Goal: Check status: Check status

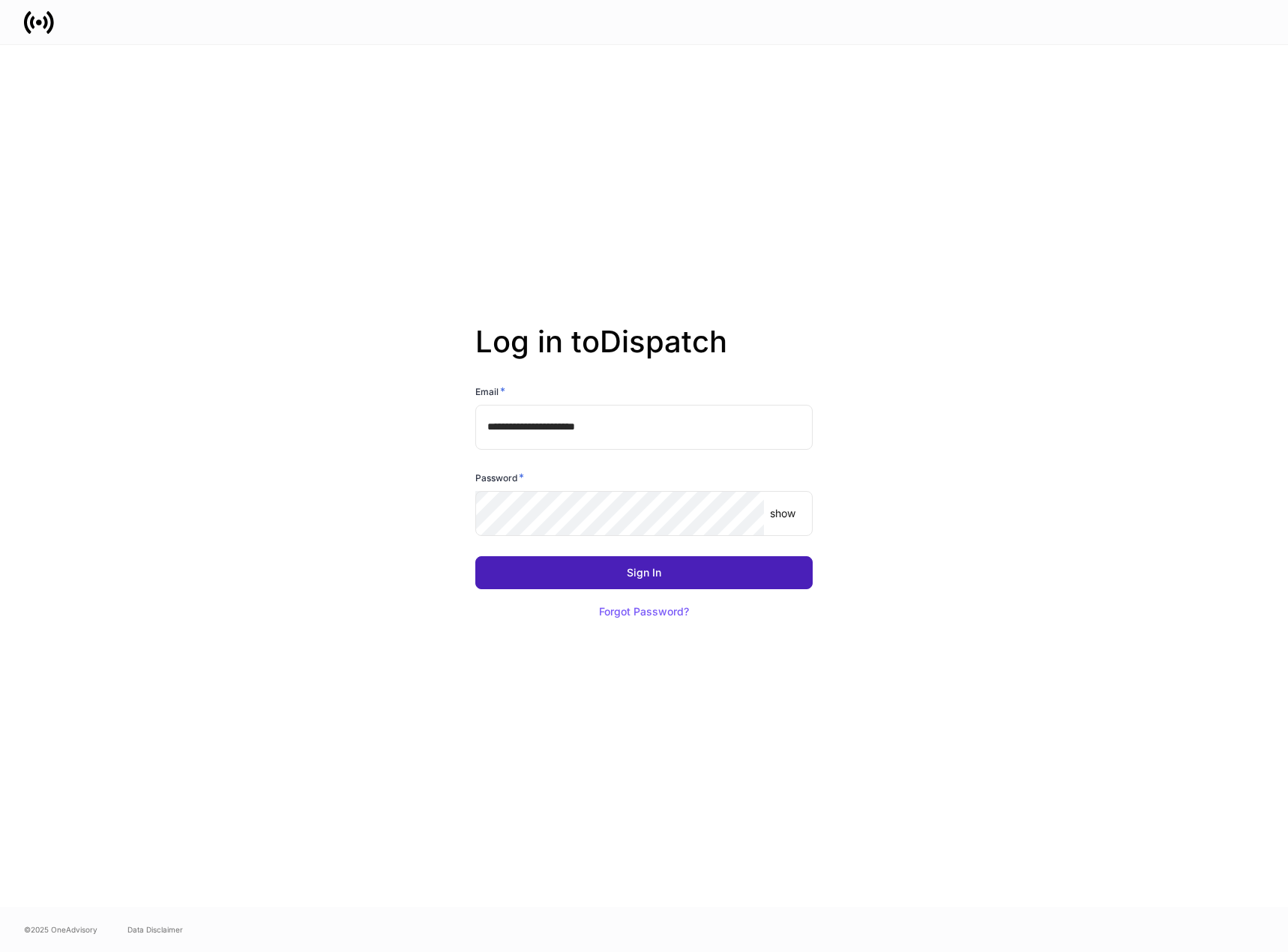
click at [594, 569] on button "Sign In" at bounding box center [644, 572] width 337 height 33
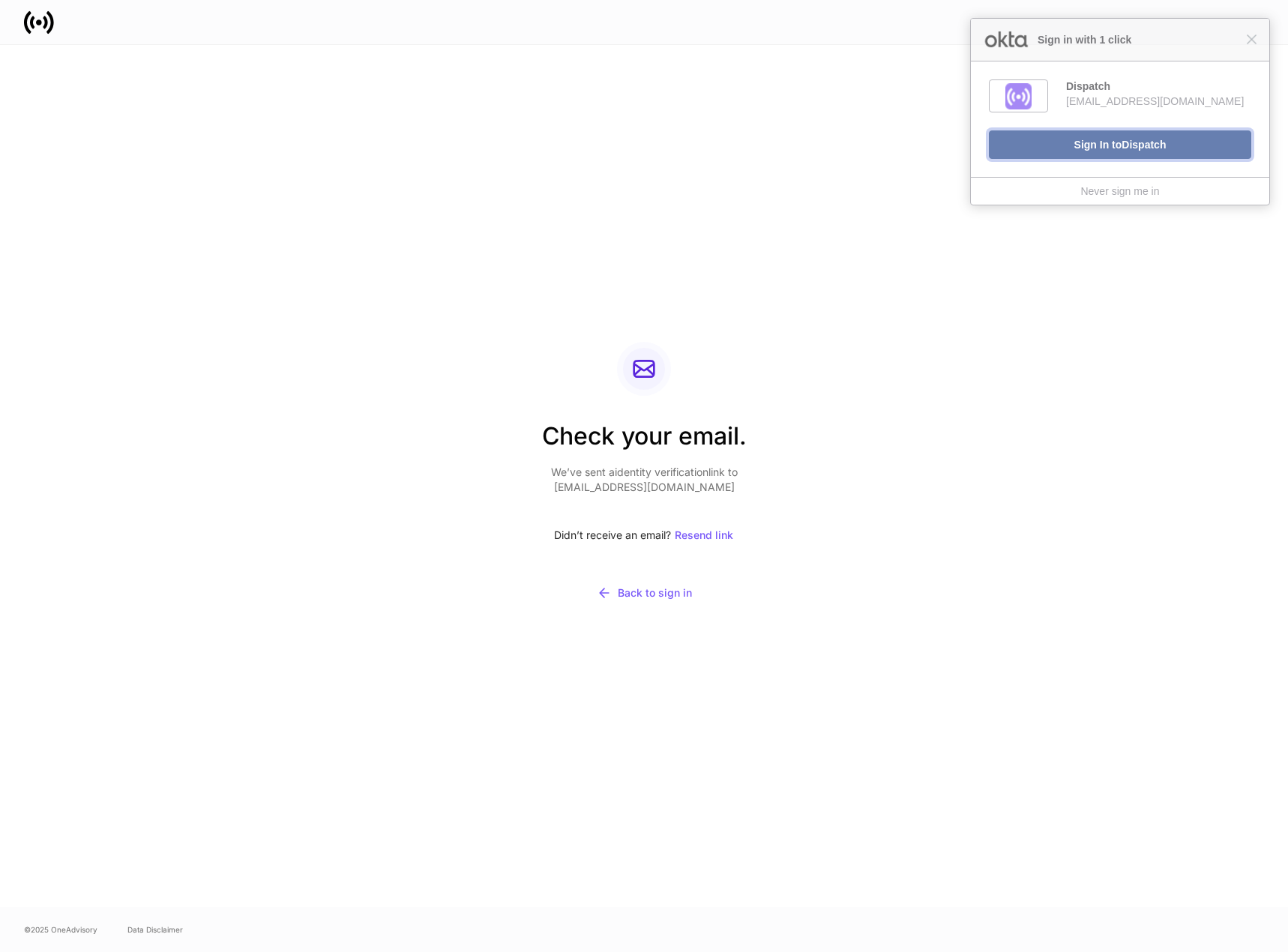
click at [1143, 151] on span "Dispatch" at bounding box center [1143, 144] width 45 height 12
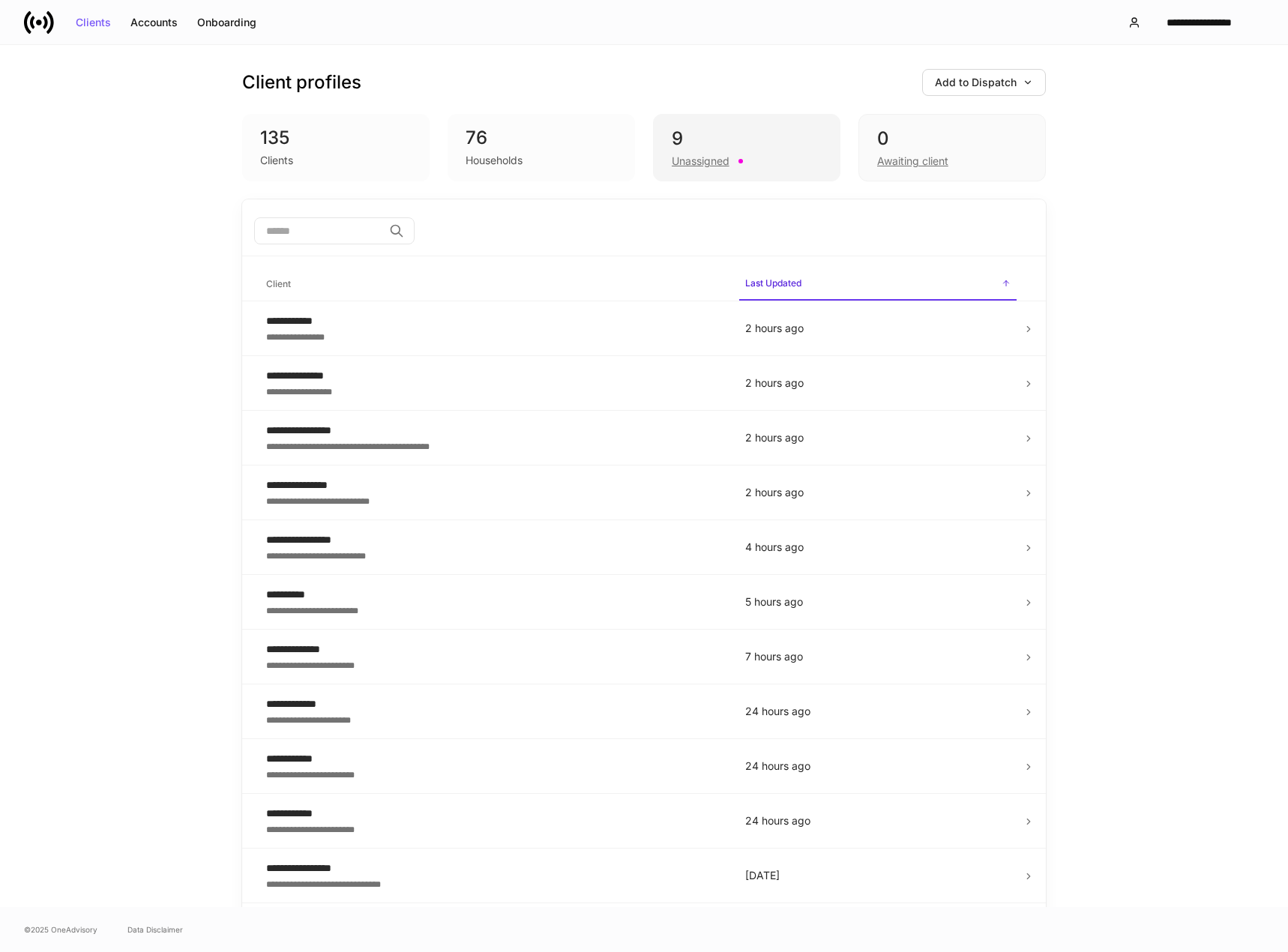
click at [686, 141] on div "9" at bounding box center [747, 138] width 150 height 24
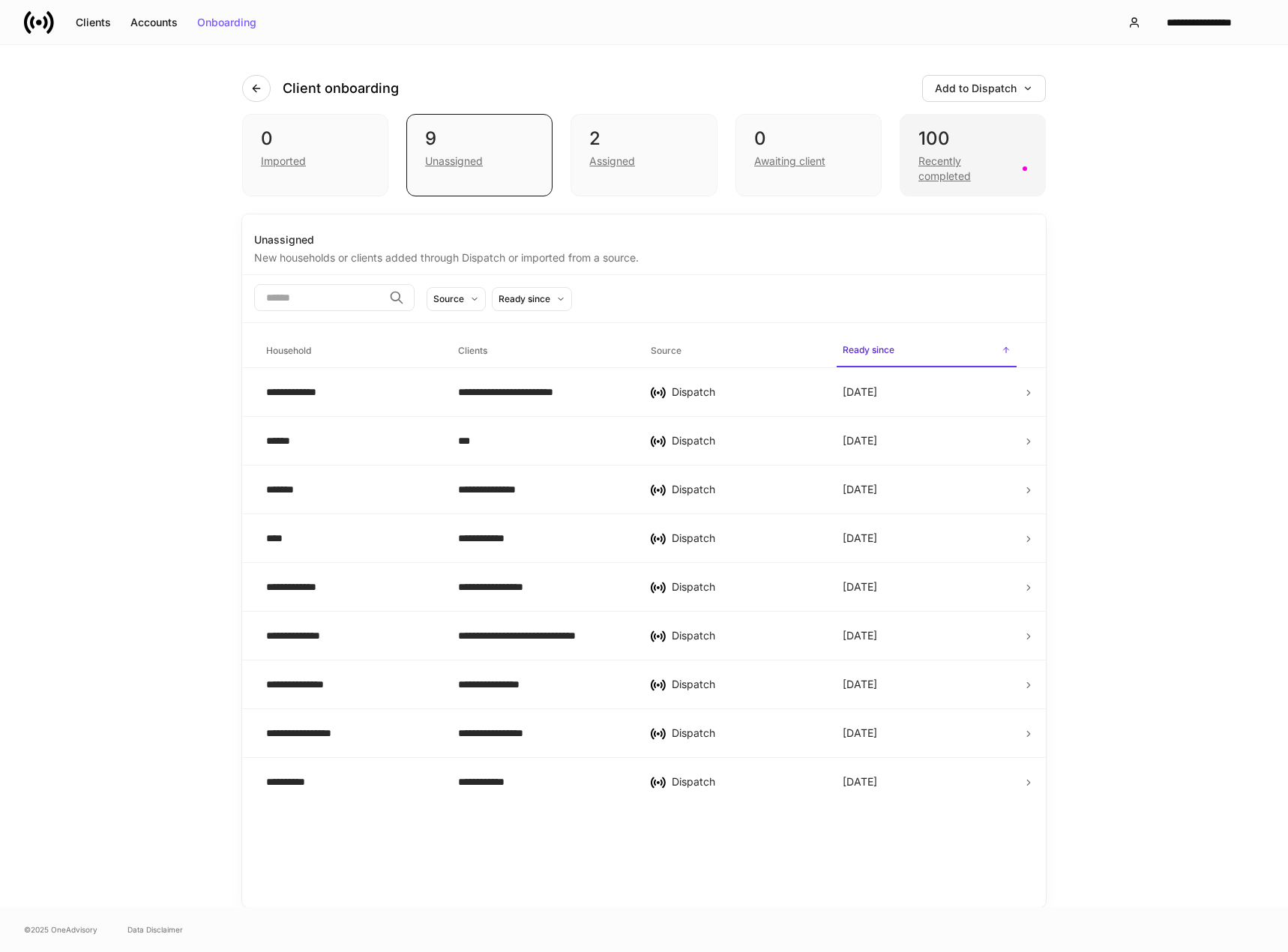
click at [970, 167] on div "Recently completed" at bounding box center [965, 169] width 95 height 30
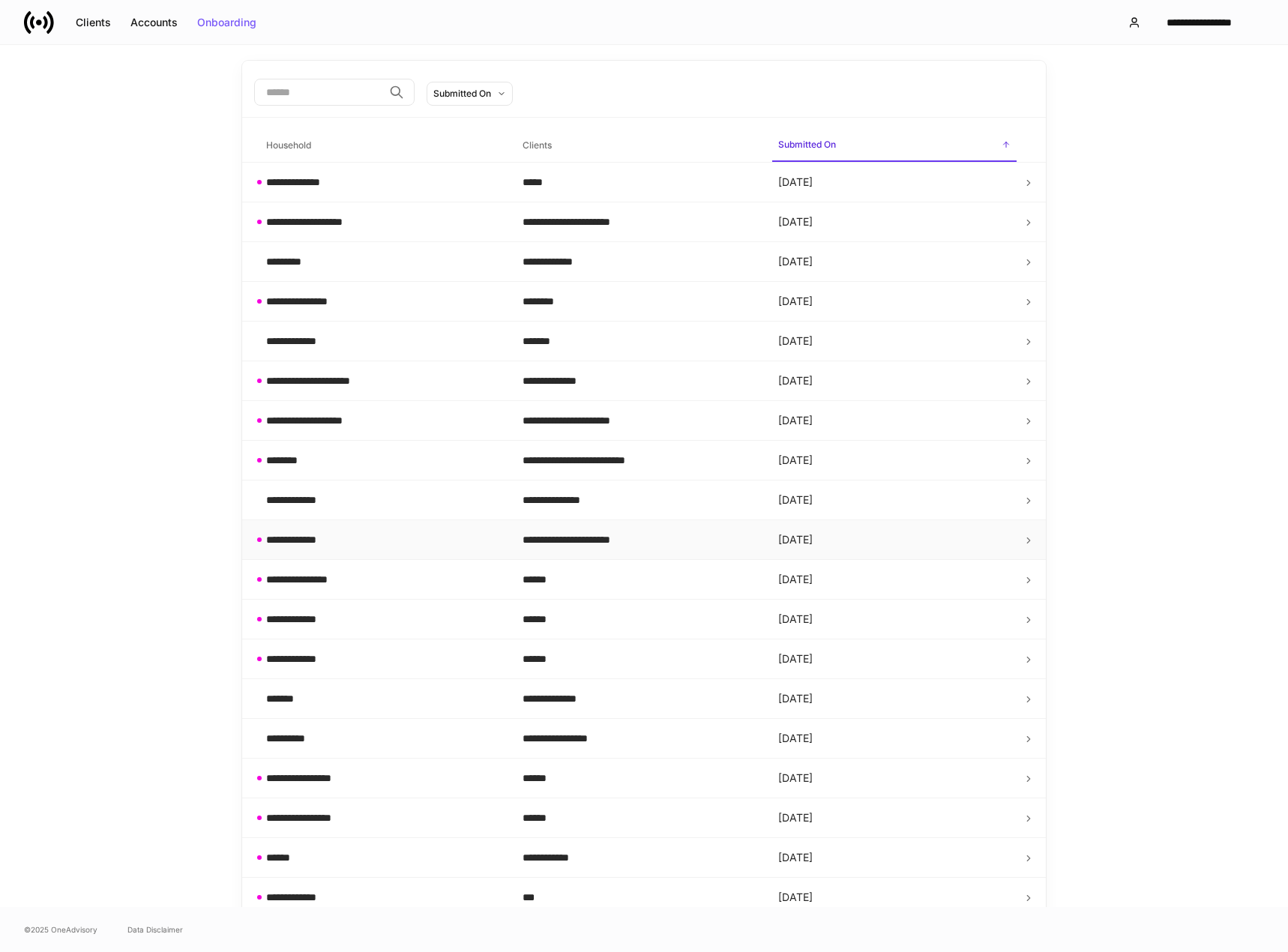
scroll to position [440, 0]
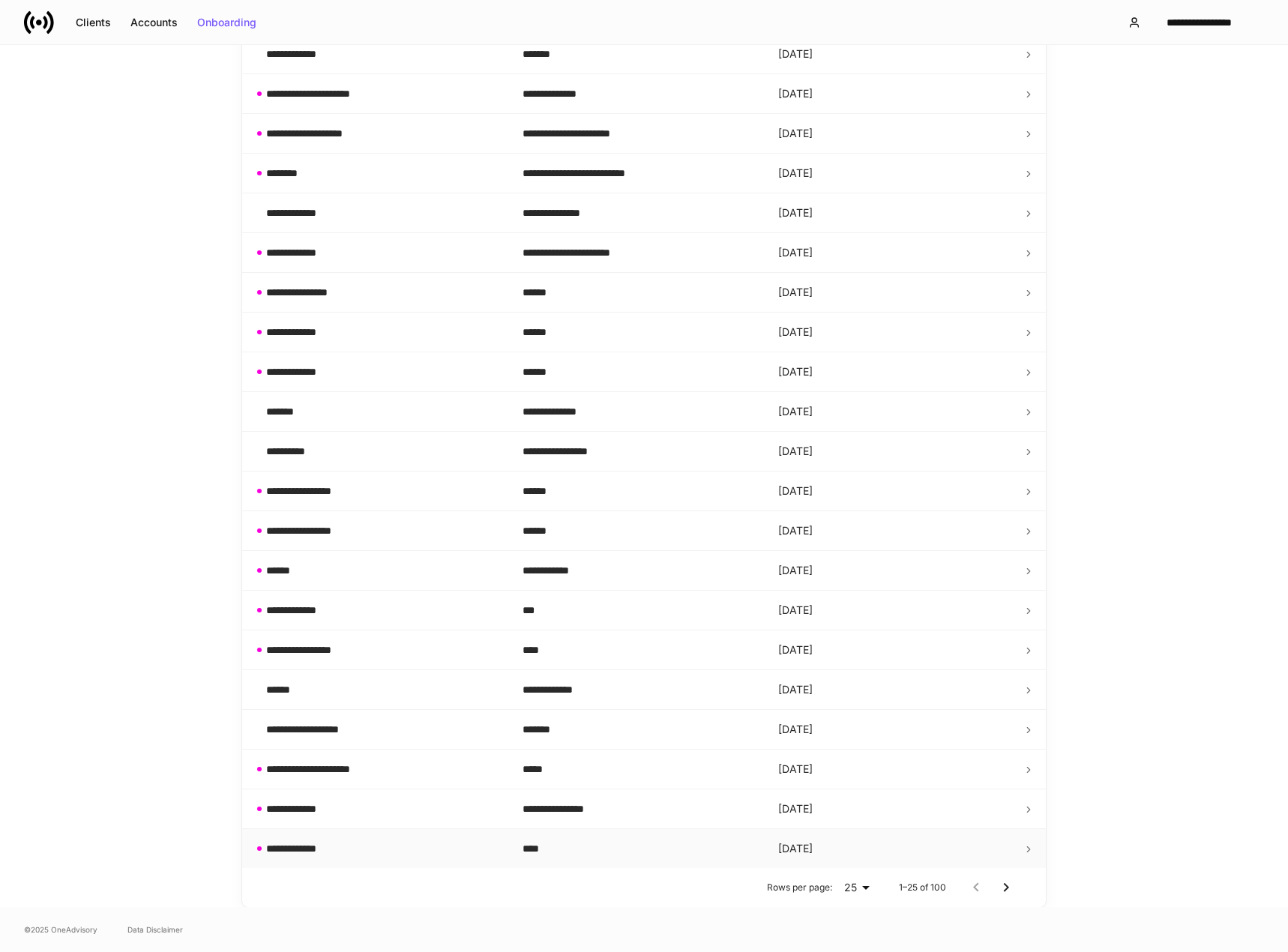
click at [351, 849] on div "**********" at bounding box center [382, 848] width 232 height 15
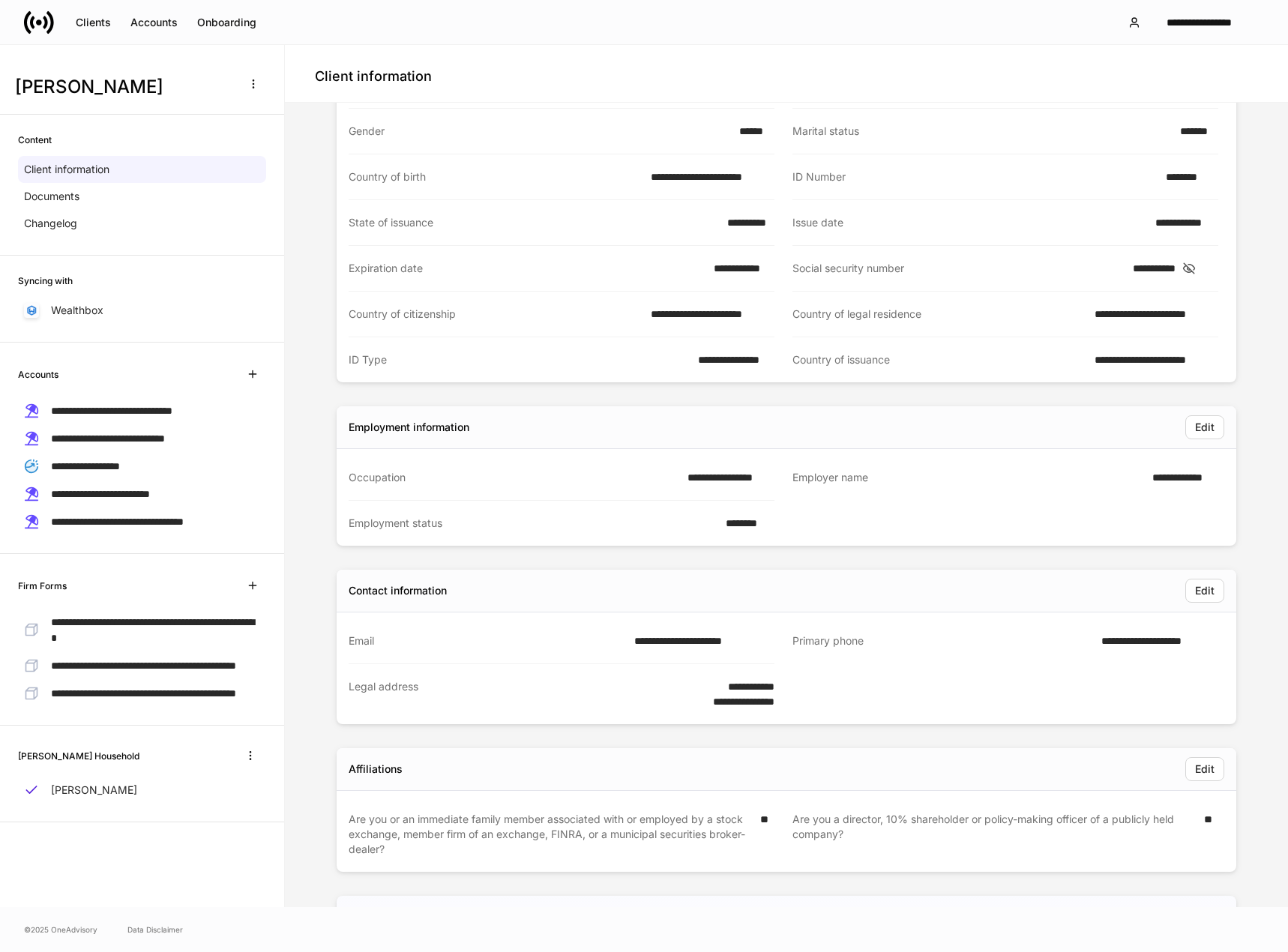
scroll to position [276, 0]
